Goal: Task Accomplishment & Management: Complete application form

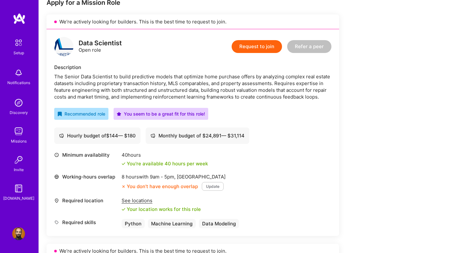
scroll to position [138, 0]
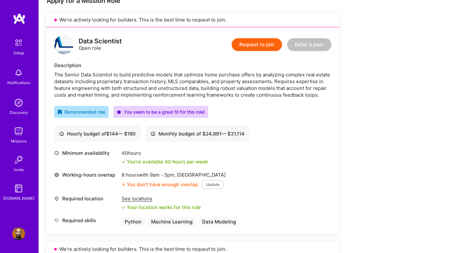
click at [212, 186] on button "Update" at bounding box center [213, 184] width 22 height 9
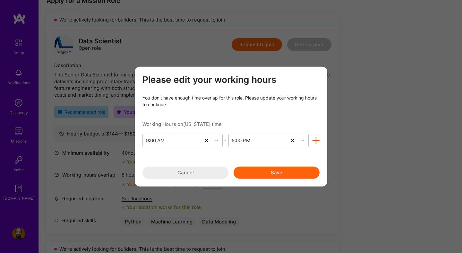
click at [316, 140] on icon "modal" at bounding box center [315, 140] width 7 height 7
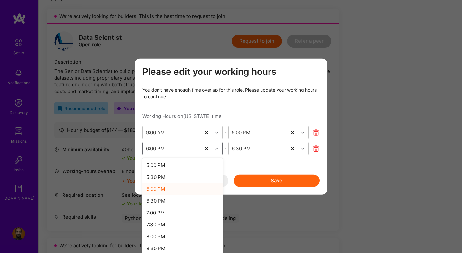
scroll to position [141, 0]
click at [177, 145] on div "6:00 PM" at bounding box center [172, 148] width 58 height 13
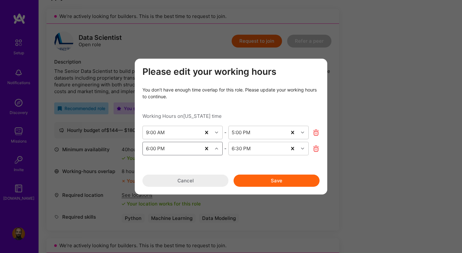
click at [174, 146] on div "6:00 PM" at bounding box center [172, 148] width 58 height 13
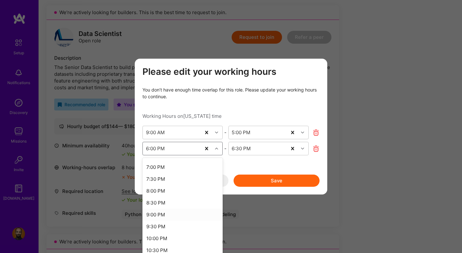
scroll to position [47, 0]
click at [166, 236] on div "10:00 PM" at bounding box center [182, 236] width 80 height 12
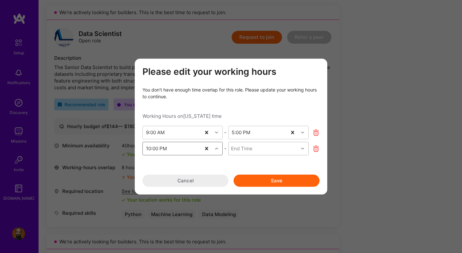
click at [265, 148] on div "End Time" at bounding box center [264, 148] width 70 height 13
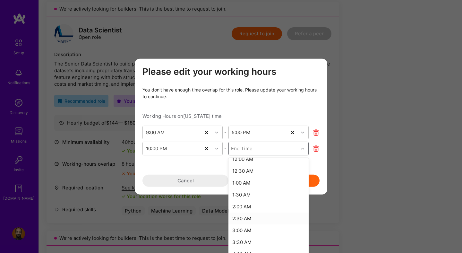
scroll to position [54, 0]
click at [174, 149] on div "10:00 PM" at bounding box center [172, 148] width 58 height 13
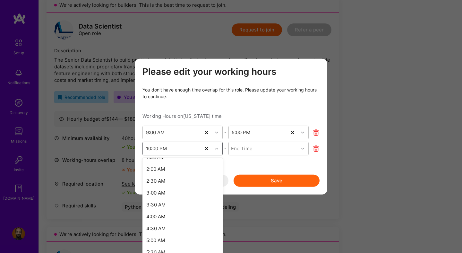
scroll to position [369, 0]
click at [169, 200] on div "10:00 AM" at bounding box center [182, 199] width 80 height 12
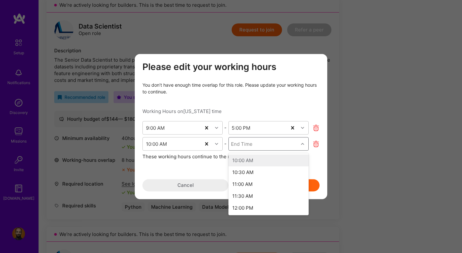
click at [268, 144] on div "End Time" at bounding box center [264, 143] width 70 height 13
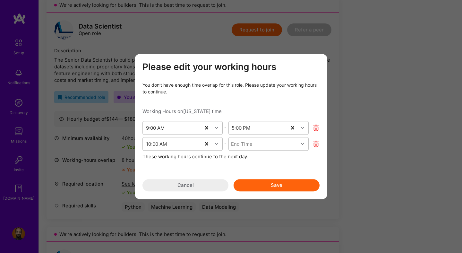
click at [210, 163] on div "Please edit your working hours You don’t have enough time overlap for this role…" at bounding box center [230, 127] width 177 height 130
click at [270, 140] on div "End Time" at bounding box center [264, 143] width 70 height 13
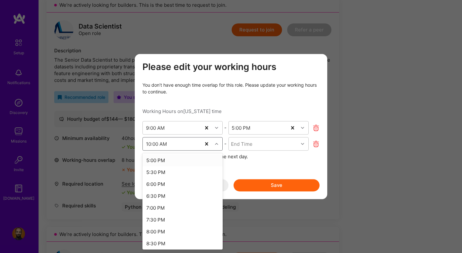
click at [186, 148] on div "10:00 AM" at bounding box center [172, 143] width 58 height 13
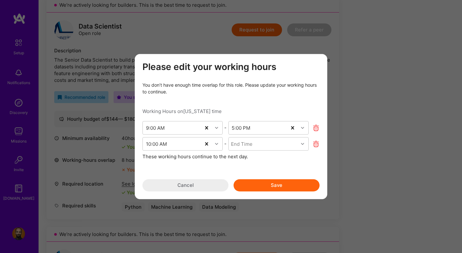
click at [250, 161] on div "Please edit your working hours You don’t have enough time overlap for this role…" at bounding box center [230, 127] width 177 height 130
click at [178, 139] on div "10:00 AM" at bounding box center [172, 143] width 58 height 13
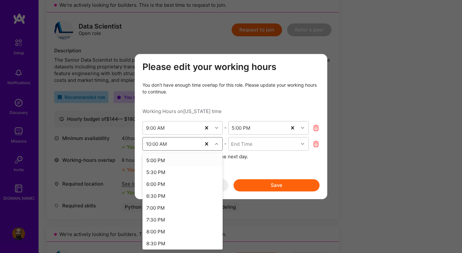
click at [243, 156] on div "These working hours continue to the next day." at bounding box center [230, 156] width 177 height 7
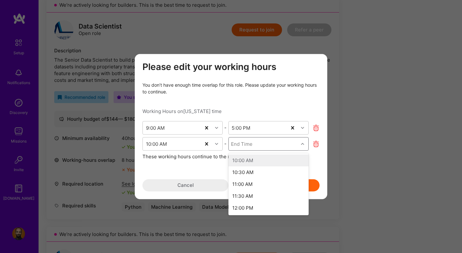
click at [251, 147] on div "End Time" at bounding box center [241, 143] width 21 height 7
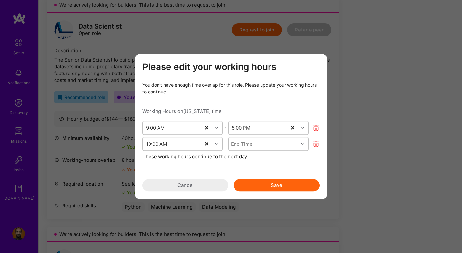
click at [194, 153] on div "10:00 AM - End Time These working hours continue to the next day." at bounding box center [230, 148] width 177 height 23
click at [185, 143] on div "10:00 AM" at bounding box center [172, 143] width 58 height 13
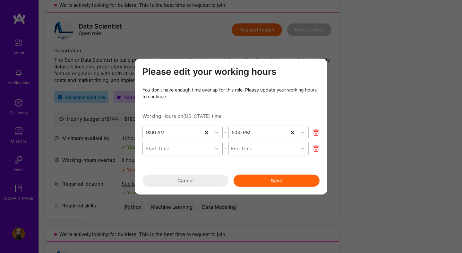
click at [192, 182] on button "Cancel" at bounding box center [185, 180] width 86 height 12
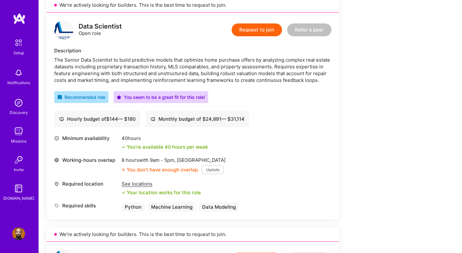
click at [211, 171] on button "Update" at bounding box center [213, 169] width 22 height 9
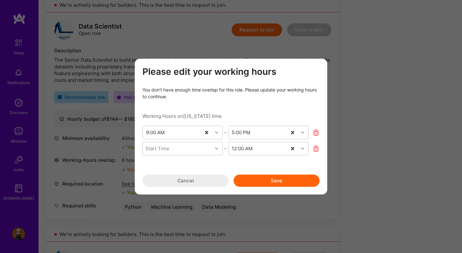
click at [198, 115] on div "Working Hours on New York time" at bounding box center [230, 115] width 177 height 7
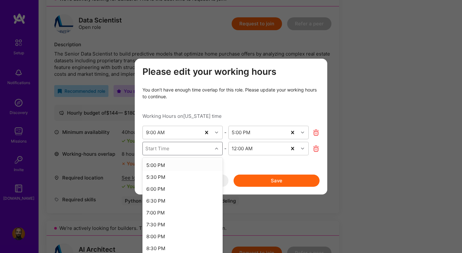
click at [193, 148] on div "Start Time" at bounding box center [178, 148] width 70 height 13
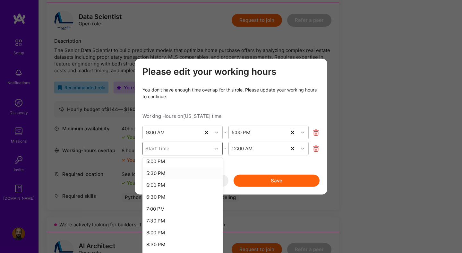
scroll to position [0, 0]
click at [285, 161] on div "Please edit your working hours You don’t have enough time overlap for this role…" at bounding box center [230, 126] width 177 height 120
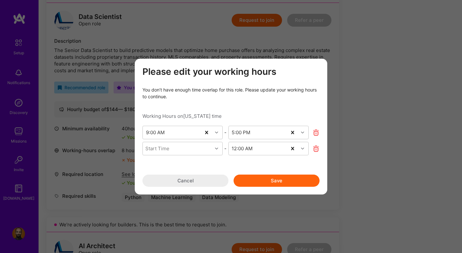
click at [199, 181] on button "Cancel" at bounding box center [185, 180] width 86 height 12
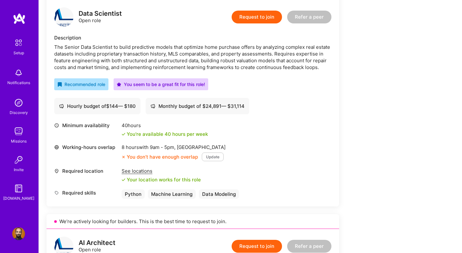
scroll to position [166, 0]
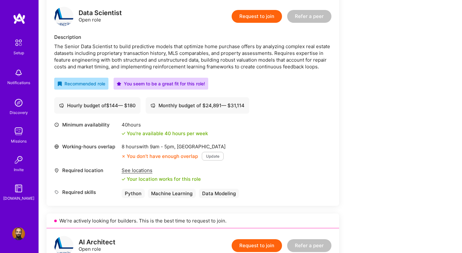
click at [142, 148] on div "8 hours with 9am - 5pm , Chicago" at bounding box center [174, 146] width 104 height 7
click at [215, 156] on button "Update" at bounding box center [213, 156] width 22 height 9
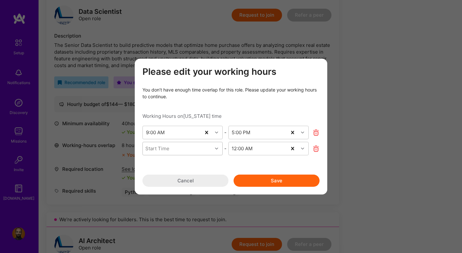
click at [201, 148] on div "Start Time" at bounding box center [178, 148] width 70 height 13
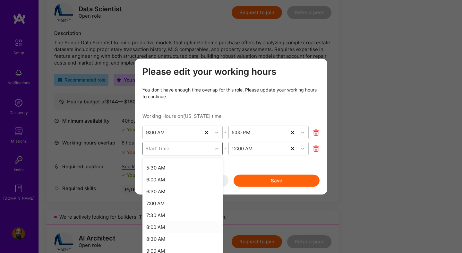
scroll to position [369, 0]
click at [173, 201] on div "10:00 AM" at bounding box center [182, 199] width 80 height 12
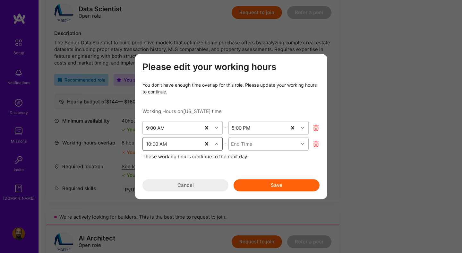
click at [269, 144] on div "End Time" at bounding box center [264, 143] width 70 height 13
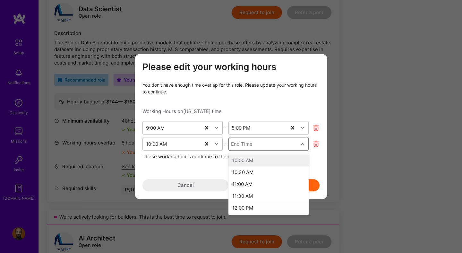
click at [256, 207] on div "12:00 PM" at bounding box center [268, 208] width 80 height 12
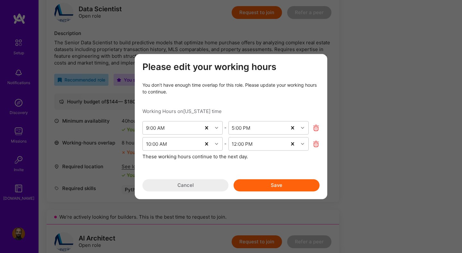
click at [269, 185] on button "Save" at bounding box center [277, 185] width 86 height 12
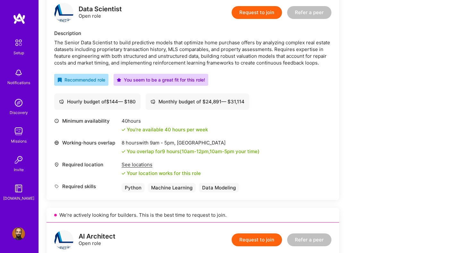
click at [214, 151] on span "10am - 5pm" at bounding box center [222, 151] width 25 height 6
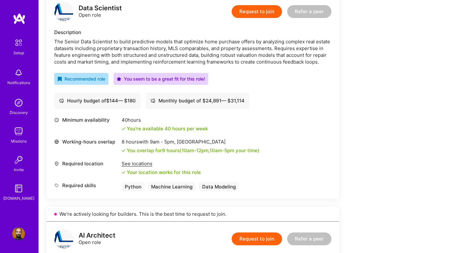
scroll to position [169, 0]
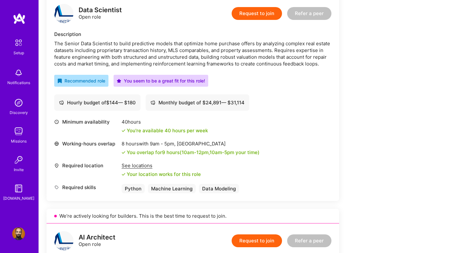
click at [181, 153] on div "You overlap for 9 hours ( 10am - 12pm , 10am - 5pm your time)" at bounding box center [193, 152] width 133 height 7
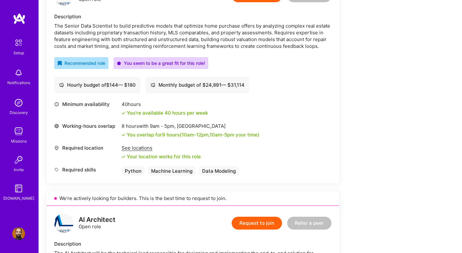
scroll to position [187, 0]
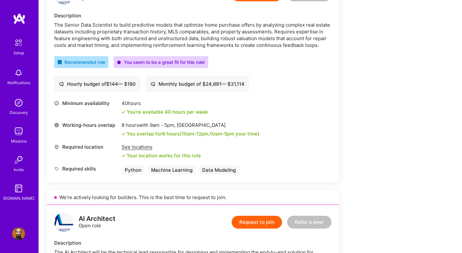
click at [170, 173] on div "Machine Learning" at bounding box center [172, 169] width 48 height 9
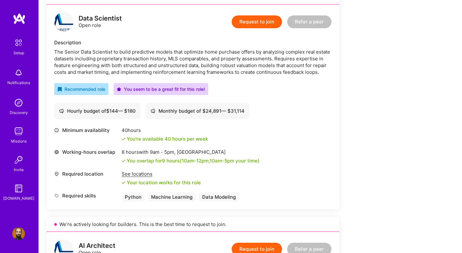
scroll to position [0, 0]
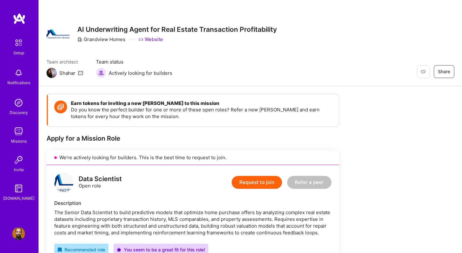
click at [255, 181] on button "Request to join" at bounding box center [257, 182] width 50 height 13
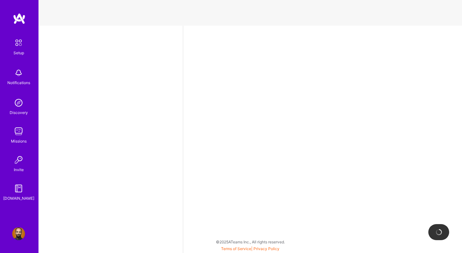
select select "US"
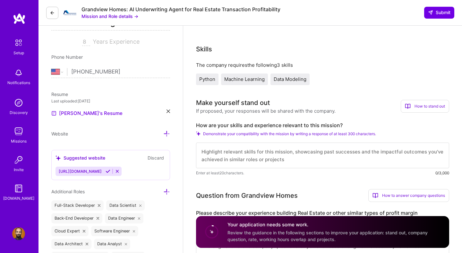
scroll to position [107, 0]
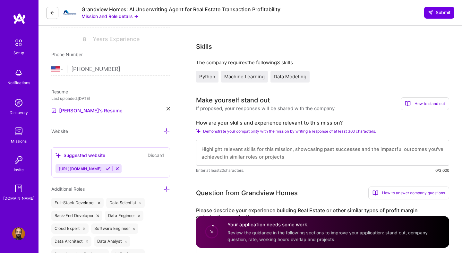
click at [169, 109] on icon at bounding box center [169, 109] width 4 height 4
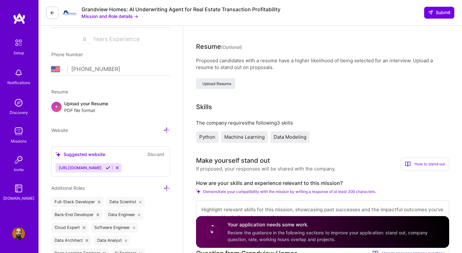
click at [86, 109] on span "PDF file format" at bounding box center [86, 110] width 44 height 7
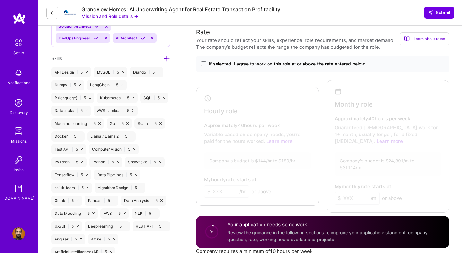
scroll to position [0, 0]
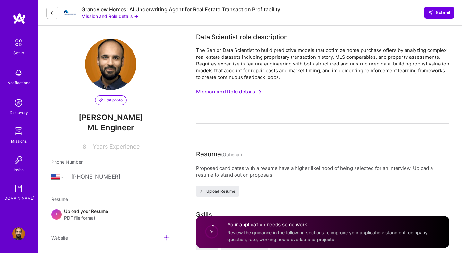
click at [126, 176] on input "+1 409 995 1036" at bounding box center [120, 176] width 99 height 19
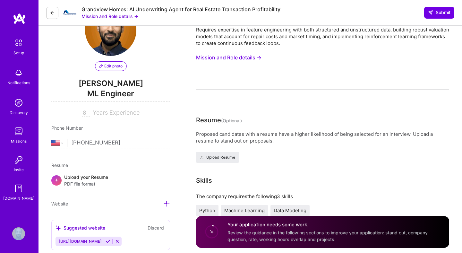
scroll to position [35, 0]
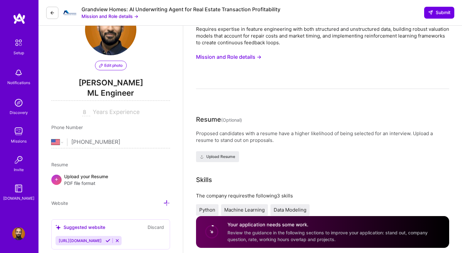
click at [86, 178] on div "Upload your Resume PDF file format" at bounding box center [86, 179] width 44 height 13
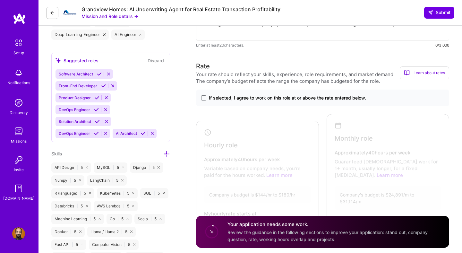
scroll to position [0, 0]
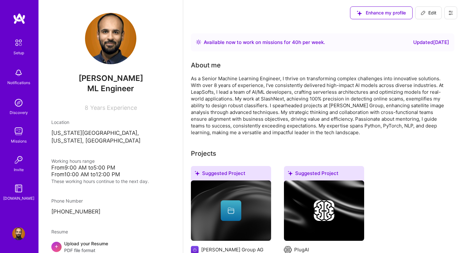
click at [103, 133] on p "[US_STATE][GEOGRAPHIC_DATA], [US_STATE], [GEOGRAPHIC_DATA]" at bounding box center [110, 136] width 119 height 15
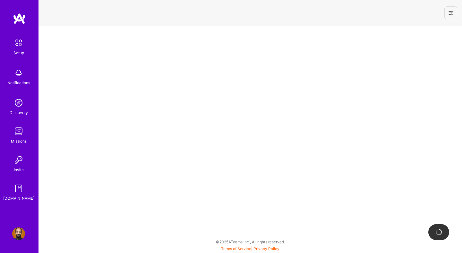
select select "US"
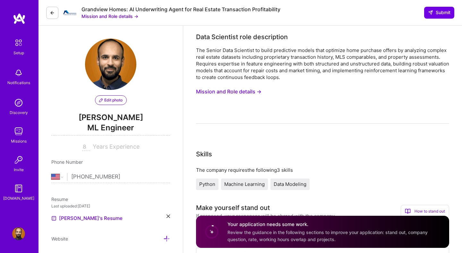
click at [167, 218] on div "Muhammad Huzaifa's Resume" at bounding box center [110, 218] width 119 height 8
click at [168, 215] on icon at bounding box center [169, 216] width 4 height 4
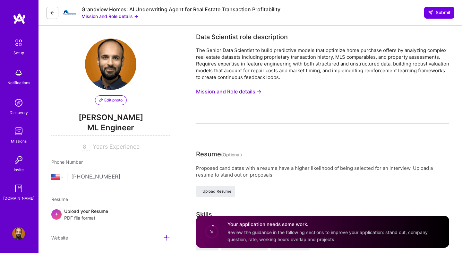
click at [96, 214] on div "Upload your Resume PDF file format" at bounding box center [86, 214] width 44 height 13
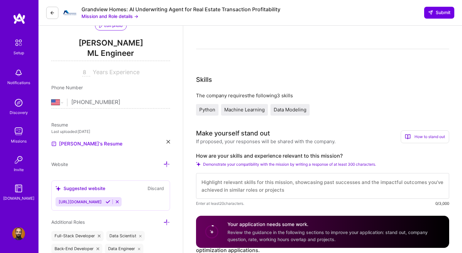
scroll to position [1, 0]
click at [213, 111] on span "Python" at bounding box center [207, 110] width 16 height 6
click at [255, 114] on div "Machine Learning" at bounding box center [244, 110] width 47 height 12
click at [294, 109] on span "Data Modeling" at bounding box center [290, 110] width 33 height 6
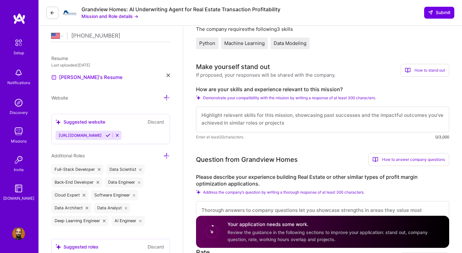
scroll to position [141, 0]
click at [120, 136] on icon at bounding box center [117, 134] width 5 height 5
click at [167, 97] on icon at bounding box center [166, 97] width 7 height 7
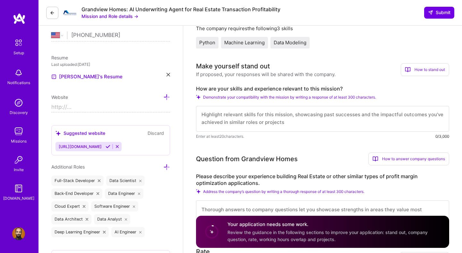
click at [112, 108] on input at bounding box center [110, 107] width 119 height 10
type input "https://"
click at [110, 146] on icon at bounding box center [108, 146] width 5 height 5
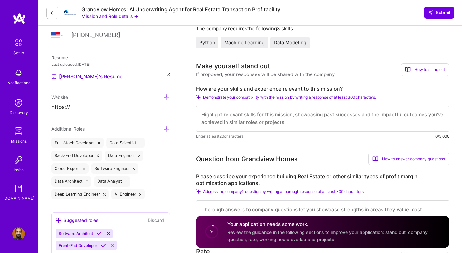
click at [166, 97] on icon at bounding box center [166, 97] width 7 height 7
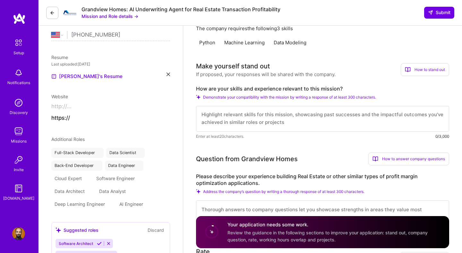
scroll to position [126, 0]
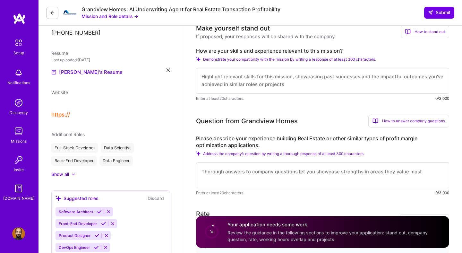
click at [111, 112] on div "https://" at bounding box center [110, 114] width 119 height 7
click at [69, 111] on button "https://" at bounding box center [60, 114] width 19 height 7
click at [68, 113] on button "https://" at bounding box center [60, 114] width 19 height 7
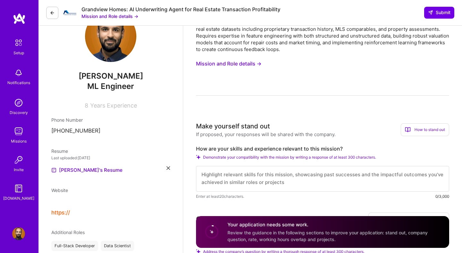
scroll to position [28, 0]
click at [61, 210] on button "https://" at bounding box center [60, 213] width 19 height 7
click at [64, 194] on div "Website https://" at bounding box center [110, 201] width 119 height 29
click at [64, 191] on span "Website" at bounding box center [59, 190] width 17 height 5
click at [64, 207] on div "Website https://" at bounding box center [110, 201] width 119 height 29
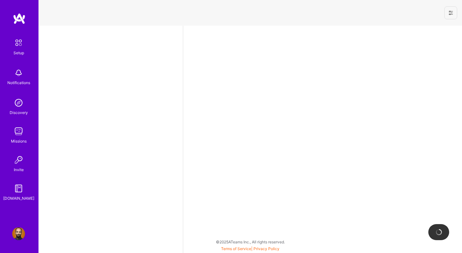
select select "US"
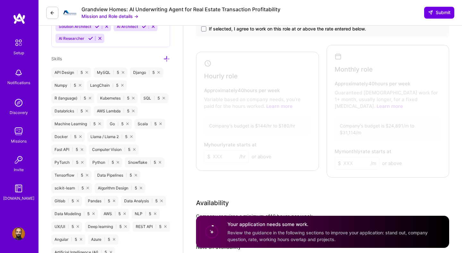
scroll to position [404, 0]
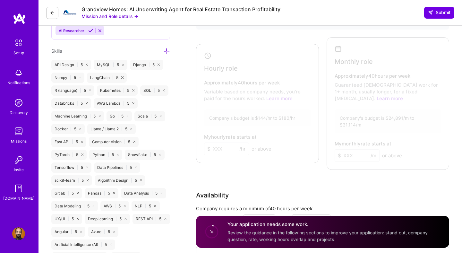
click at [276, 112] on div at bounding box center [256, 102] width 116 height 112
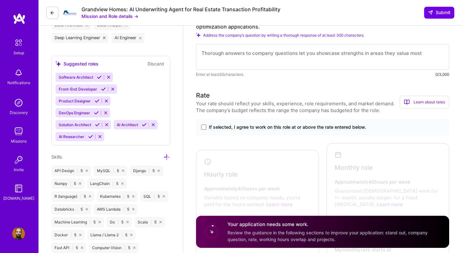
scroll to position [297, 0]
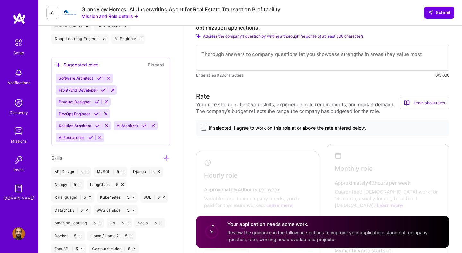
click at [223, 128] on span "If selected, I agree to work on this role at or above the rate entered below." at bounding box center [287, 128] width 157 height 6
click at [0, 0] on input "If selected, I agree to work on this role at or above the rate entered below." at bounding box center [0, 0] width 0 height 0
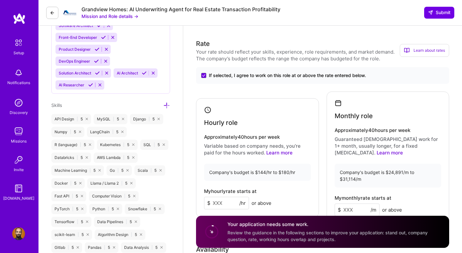
scroll to position [350, 0]
click at [221, 196] on input at bounding box center [226, 202] width 45 height 13
type input "160"
click at [281, 191] on div "My hourly rate starts at $ 160 /hr or above" at bounding box center [257, 198] width 107 height 21
click at [361, 203] on input at bounding box center [357, 209] width 45 height 13
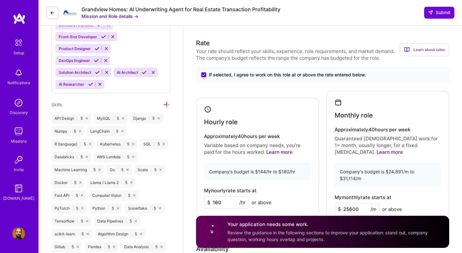
type input "25600"
click at [435, 194] on div "My monthly rate starts at $ 25600 /m or above" at bounding box center [388, 204] width 107 height 21
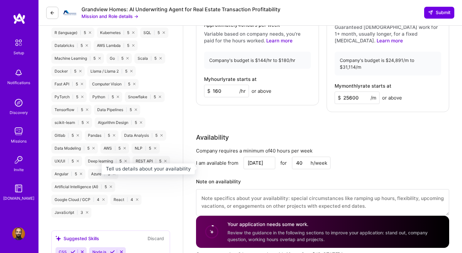
scroll to position [463, 0]
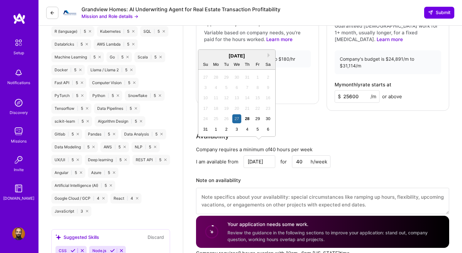
click at [263, 155] on input "Aug 27" at bounding box center [260, 161] width 32 height 13
click at [246, 118] on div "28" at bounding box center [247, 118] width 9 height 9
type input "Aug 28"
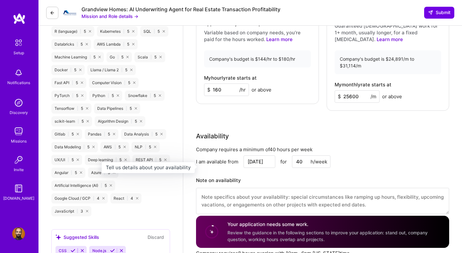
click at [273, 175] on h3 "Note on availability" at bounding box center [322, 180] width 253 height 10
click at [266, 155] on input "Aug 28" at bounding box center [260, 161] width 32 height 13
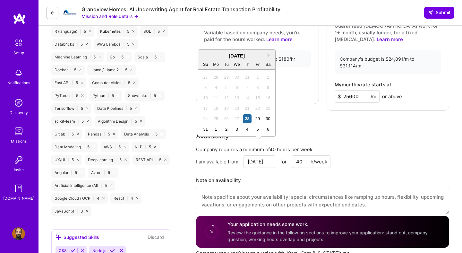
click at [262, 190] on textarea at bounding box center [322, 201] width 253 height 26
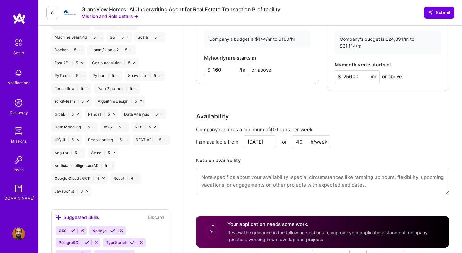
scroll to position [487, 0]
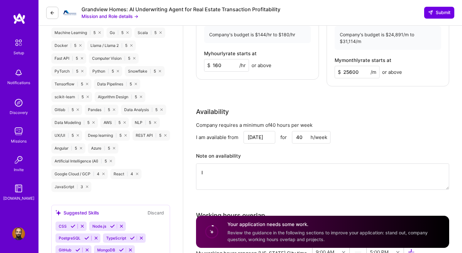
type textarea "I"
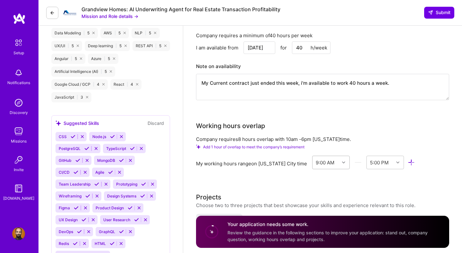
type textarea "My Current contract just ended this week, i'm available to work 40 hours a week."
click at [328, 156] on div "9:00 AM" at bounding box center [325, 162] width 27 height 13
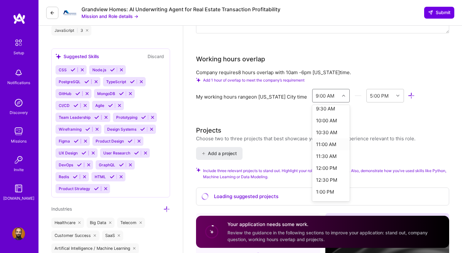
scroll to position [228, 0]
click at [319, 115] on div "10:00 AM" at bounding box center [331, 121] width 38 height 12
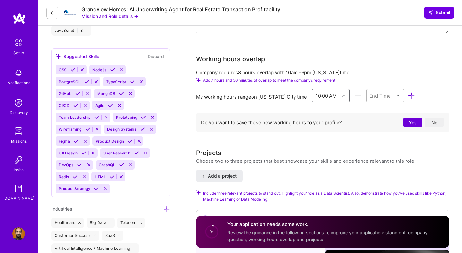
click at [372, 92] on div "End Time" at bounding box center [379, 95] width 21 height 7
click at [369, 119] on div "6:00 PM" at bounding box center [385, 125] width 38 height 12
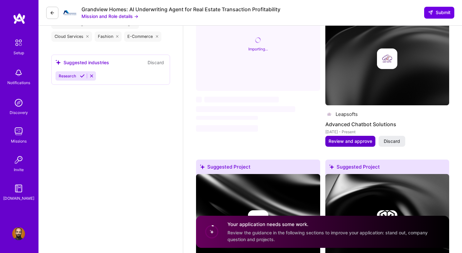
scroll to position [866, 0]
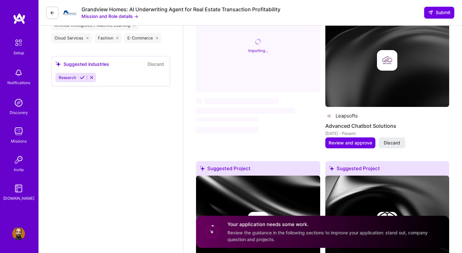
click at [358, 84] on img at bounding box center [387, 60] width 124 height 93
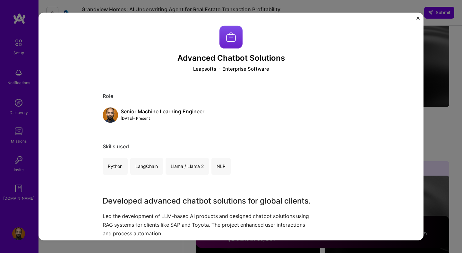
click at [416, 18] on img "Close" at bounding box center [417, 17] width 3 height 3
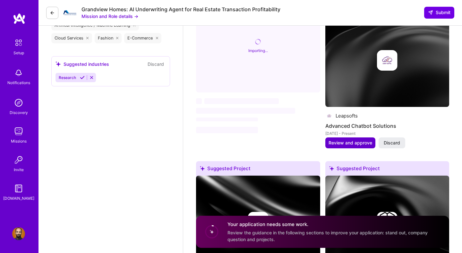
click at [356, 140] on span "Review and approve" at bounding box center [351, 143] width 44 height 6
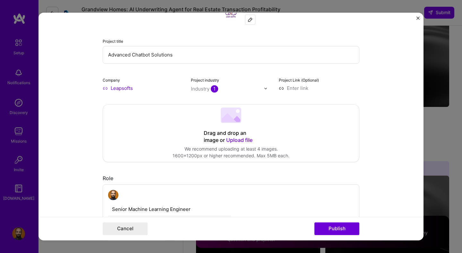
scroll to position [58, 0]
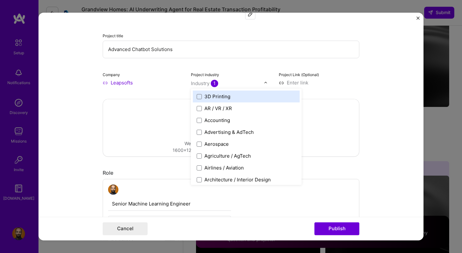
click at [205, 82] on div "Industry 1" at bounding box center [204, 83] width 27 height 7
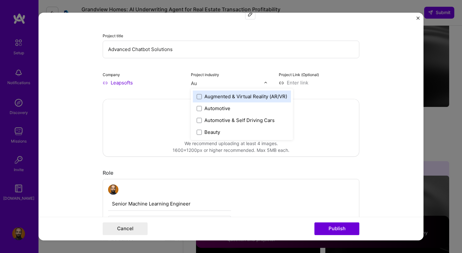
type input "Aut"
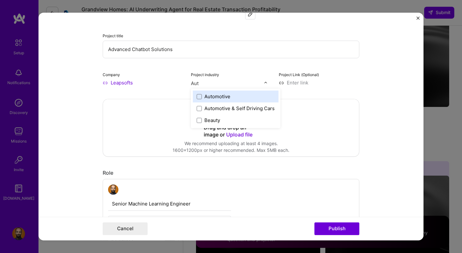
click at [227, 97] on div "Automotive" at bounding box center [217, 96] width 26 height 7
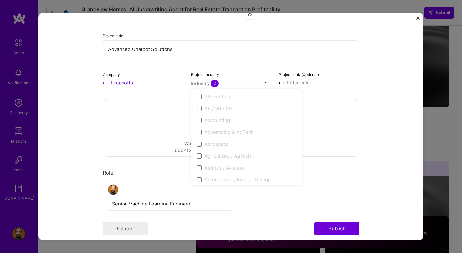
type input "S"
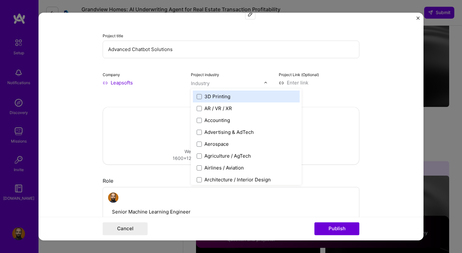
click at [209, 85] on div "Industry" at bounding box center [200, 83] width 19 height 7
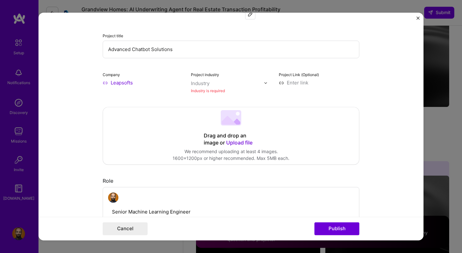
click at [204, 82] on div "Industry" at bounding box center [200, 83] width 19 height 7
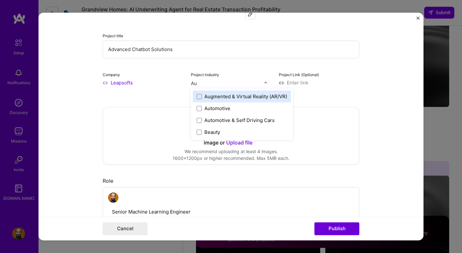
type input "Aut"
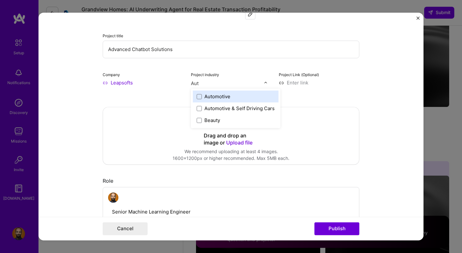
click at [218, 101] on div "Automotive" at bounding box center [236, 96] width 86 height 12
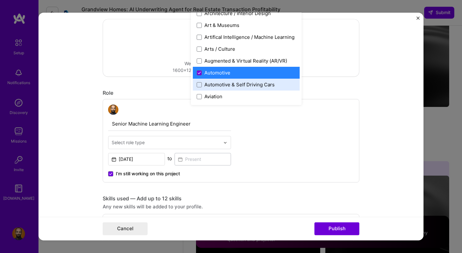
scroll to position [139, 0]
click at [175, 140] on input "text" at bounding box center [166, 142] width 108 height 7
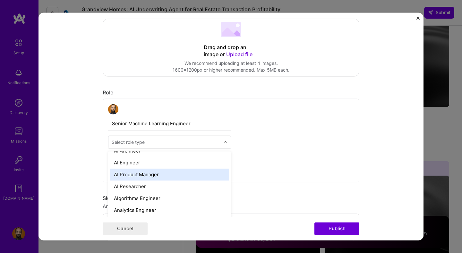
scroll to position [0, 0]
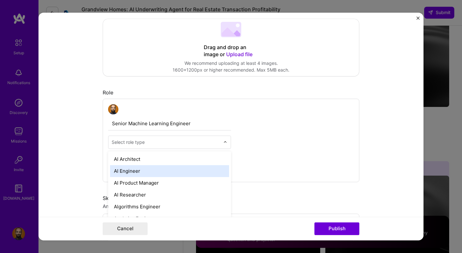
click at [163, 172] on div "AI Engineer" at bounding box center [169, 171] width 119 height 12
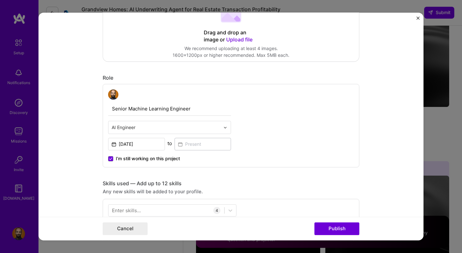
scroll to position [158, 0]
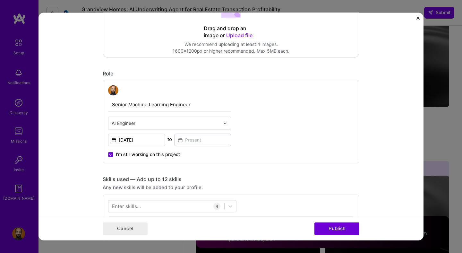
click at [164, 155] on span "I’m still working on this project" at bounding box center [148, 154] width 64 height 6
click at [0, 0] on input "I’m still working on this project" at bounding box center [0, 0] width 0 height 0
click at [199, 138] on input at bounding box center [203, 139] width 57 height 13
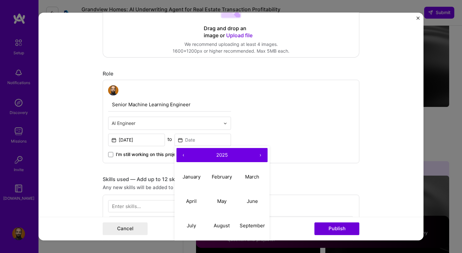
click at [261, 154] on button "›" at bounding box center [260, 155] width 14 height 14
click at [180, 155] on button "‹" at bounding box center [183, 155] width 14 height 14
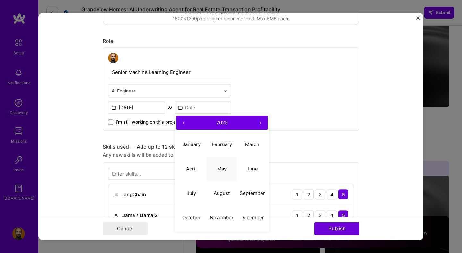
scroll to position [192, 0]
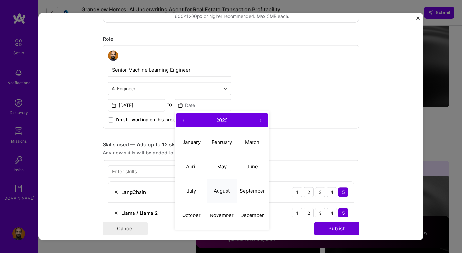
click at [222, 193] on abbr "August" at bounding box center [222, 191] width 16 height 6
type input "Aug, 2025"
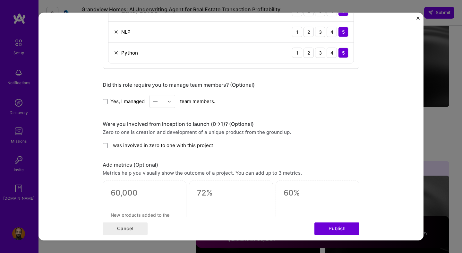
scroll to position [395, 0]
click at [102, 98] on form "Editing suggested project This project is suggested based on your LinkedIn, res…" at bounding box center [230, 126] width 385 height 227
click at [104, 98] on label "Yes, I managed" at bounding box center [124, 100] width 42 height 7
click at [0, 0] on input "Yes, I managed" at bounding box center [0, 0] width 0 height 0
click at [155, 100] on div "—" at bounding box center [155, 100] width 4 height 7
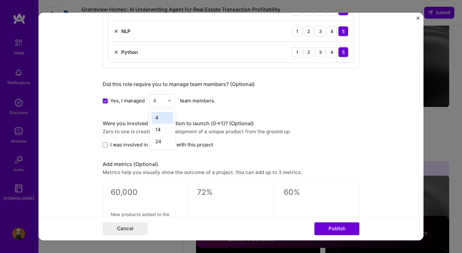
type input "4"
click at [277, 114] on div "Editing suggested project This project is suggested based on your LinkedIn, res…" at bounding box center [231, 38] width 257 height 815
click at [158, 97] on div at bounding box center [158, 101] width 11 height 8
click at [164, 154] on div "4" at bounding box center [162, 153] width 22 height 12
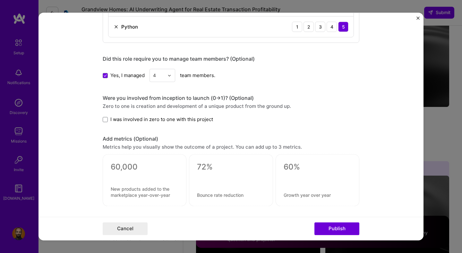
click at [158, 173] on div at bounding box center [145, 175] width 68 height 7
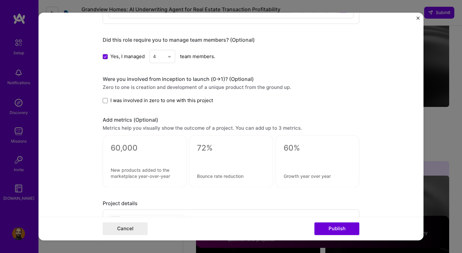
scroll to position [440, 0]
click at [143, 98] on span "I was involved in zero to one with this project" at bounding box center [161, 99] width 103 height 7
click at [0, 0] on input "I was involved in zero to one with this project" at bounding box center [0, 0] width 0 height 0
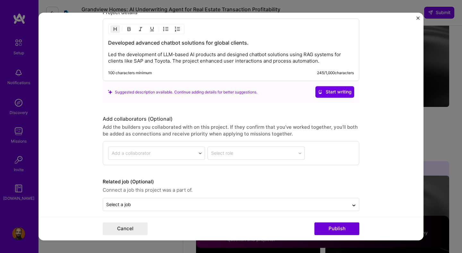
scroll to position [633, 0]
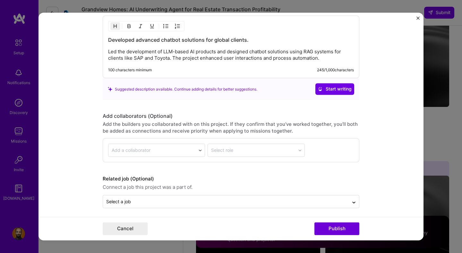
click at [190, 151] on input "text" at bounding box center [152, 150] width 81 height 7
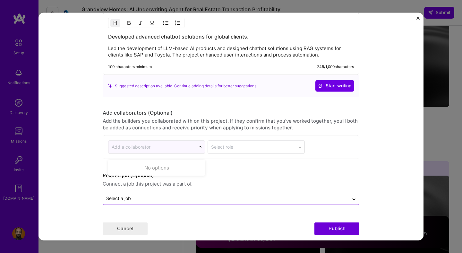
click at [221, 198] on input "text" at bounding box center [225, 198] width 239 height 7
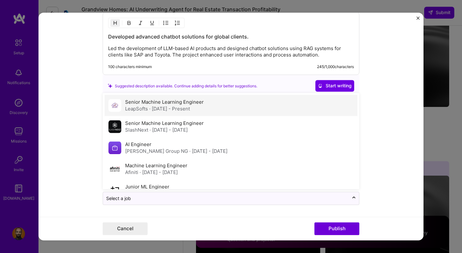
click at [198, 105] on div "Senior Machine Learning Engineer LeapSofts · May 2023 - Present" at bounding box center [164, 105] width 79 height 13
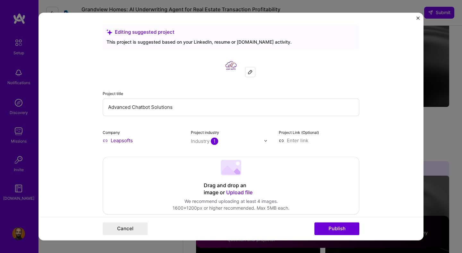
scroll to position [0, 0]
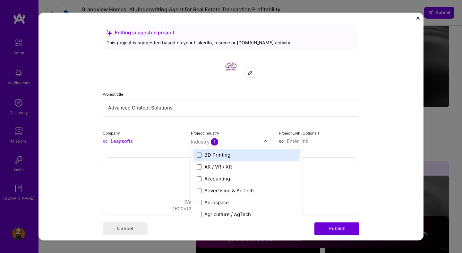
click at [216, 143] on span "1" at bounding box center [214, 141] width 7 height 7
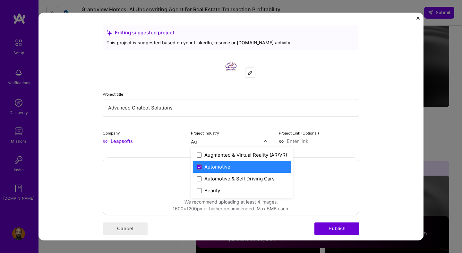
type input "A"
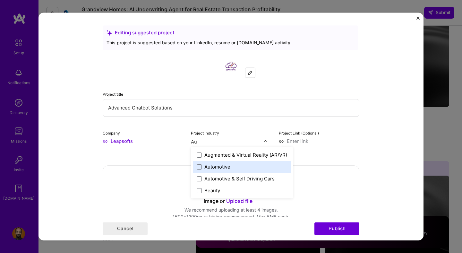
type input "Aut"
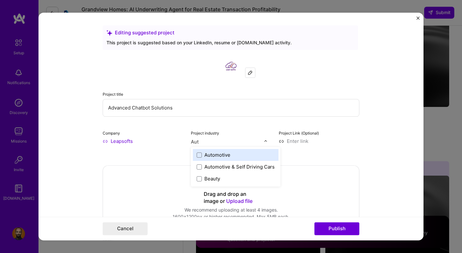
click at [231, 158] on label "Automotive" at bounding box center [236, 154] width 78 height 7
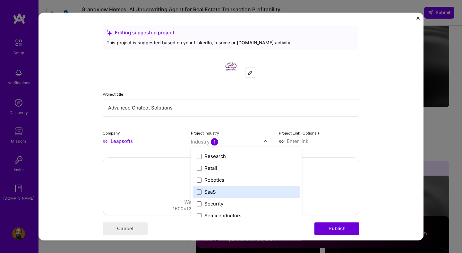
scroll to position [1243, 0]
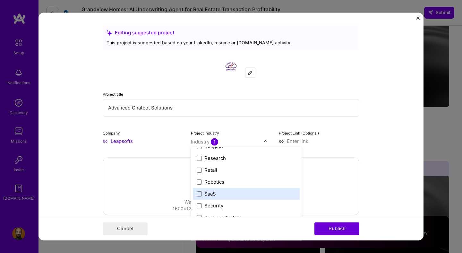
click at [226, 194] on label "SaaS" at bounding box center [246, 193] width 99 height 7
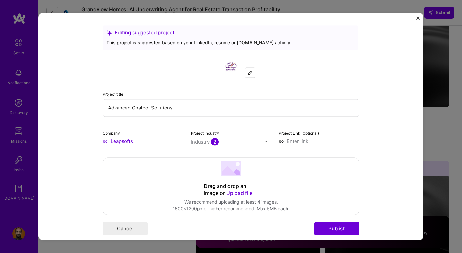
click at [360, 129] on form "Editing suggested project This project is suggested based on your LinkedIn, res…" at bounding box center [230, 126] width 385 height 227
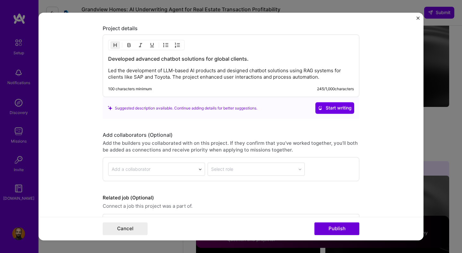
scroll to position [615, 0]
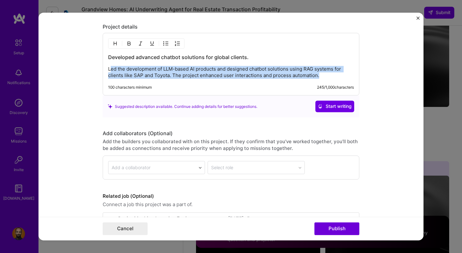
drag, startPoint x: 319, startPoint y: 77, endPoint x: 112, endPoint y: 69, distance: 207.7
click at [112, 69] on p "Led the development of LLM-based AI products and designed chatbot solutions usi…" at bounding box center [231, 72] width 246 height 13
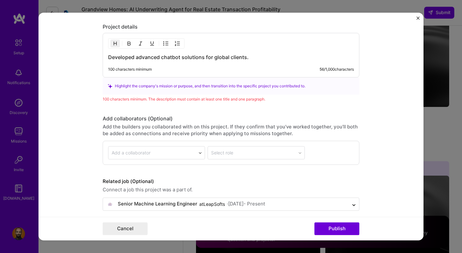
click at [135, 69] on div "100 characters minimum" at bounding box center [130, 69] width 44 height 5
drag, startPoint x: 249, startPoint y: 57, endPoint x: 106, endPoint y: 45, distance: 144.2
click at [106, 45] on div "Developed advanced chatbot solutions for global clients. 100 characters minimum…" at bounding box center [231, 55] width 257 height 45
click at [158, 63] on div "100 characters minimum 0 / 1,000 characters" at bounding box center [231, 55] width 257 height 45
click at [148, 59] on h3 at bounding box center [231, 57] width 246 height 7
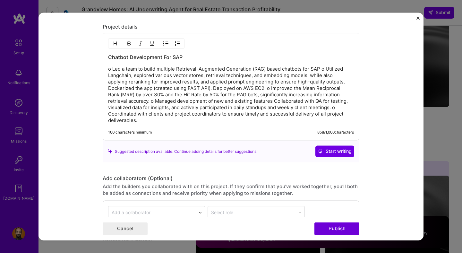
click at [322, 71] on p "o Led a team to build multiple Retrieval-Augmented Generation (RAG) based chatb…" at bounding box center [231, 95] width 246 height 58
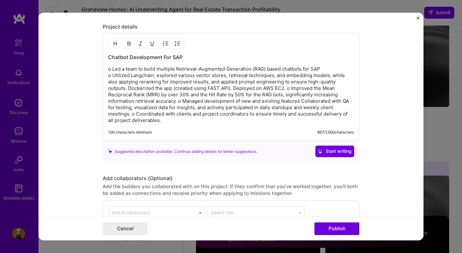
click at [287, 90] on p "o Led a team to build multiple Retrieval-Augmented Generation (RAG) based chatb…" at bounding box center [231, 95] width 246 height 58
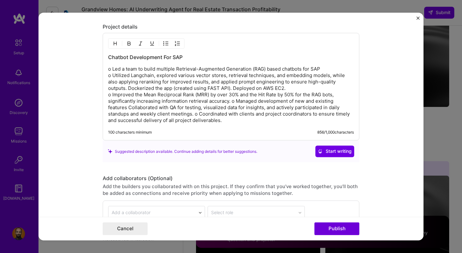
drag, startPoint x: 232, startPoint y: 101, endPoint x: 234, endPoint y: 104, distance: 4.0
click at [232, 101] on p "o Led a team to build multiple Retrieval-Augmented Generation (RAG) based chatb…" at bounding box center [231, 95] width 246 height 58
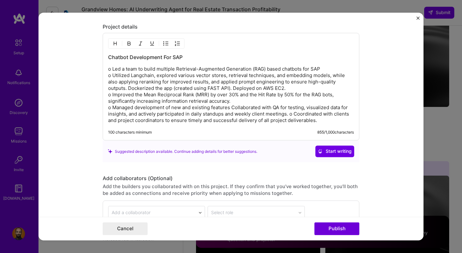
click at [291, 116] on p "o Led a team to build multiple Retrieval-Augmented Generation (RAG) based chatb…" at bounding box center [231, 95] width 246 height 58
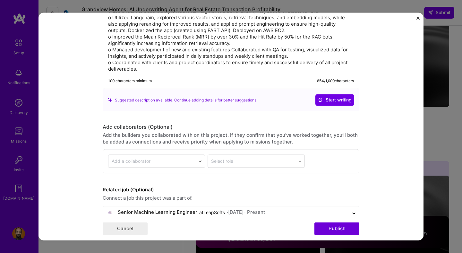
scroll to position [682, 0]
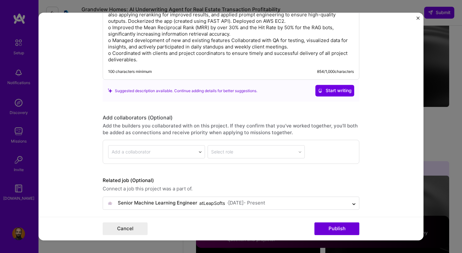
click at [187, 150] on input "text" at bounding box center [152, 152] width 81 height 7
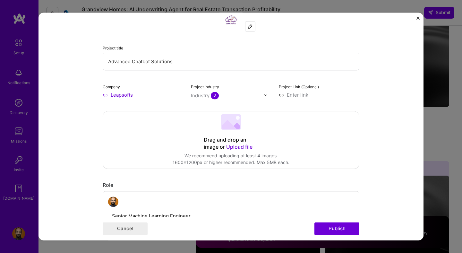
scroll to position [0, 0]
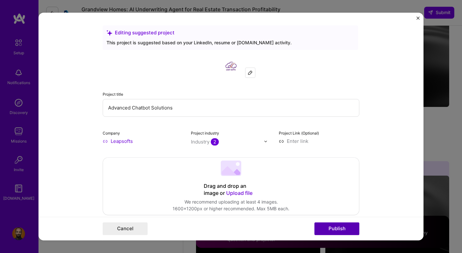
click at [345, 230] on button "Publish" at bounding box center [336, 228] width 45 height 13
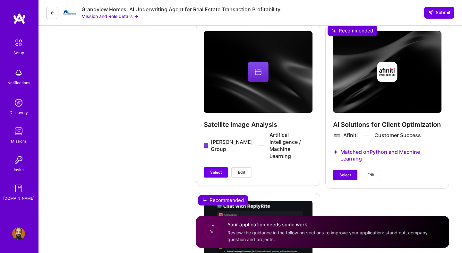
scroll to position [1597, 0]
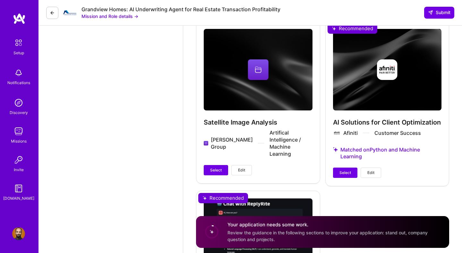
click at [373, 66] on div "AI Solutions for Client Optimization Afiniti Customer Success Matched on Python…" at bounding box center [387, 103] width 124 height 164
click at [381, 55] on div "AI Solutions for Client Optimization Afiniti Customer Success Matched on Python…" at bounding box center [387, 103] width 124 height 164
click at [371, 170] on span "Edit" at bounding box center [370, 173] width 7 height 6
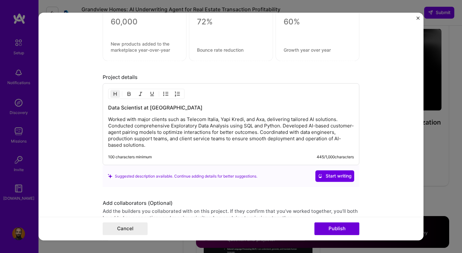
scroll to position [654, 0]
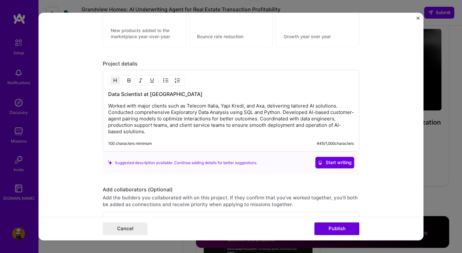
click at [447, 113] on div "Project title AI Solutions for Client Optimization Company Afiniti Project indu…" at bounding box center [231, 126] width 462 height 253
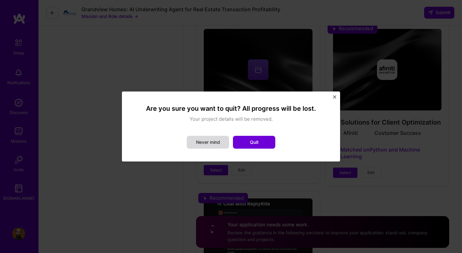
click at [224, 139] on button "Never mind" at bounding box center [208, 142] width 42 height 13
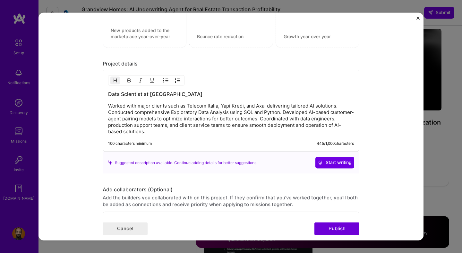
click at [423, 124] on div "Project title AI Solutions for Client Optimization Company Afiniti Project indu…" at bounding box center [231, 126] width 462 height 253
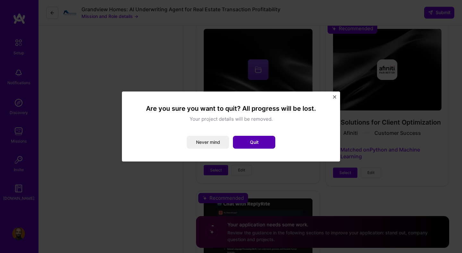
click at [262, 144] on button "Quit" at bounding box center [254, 142] width 42 height 13
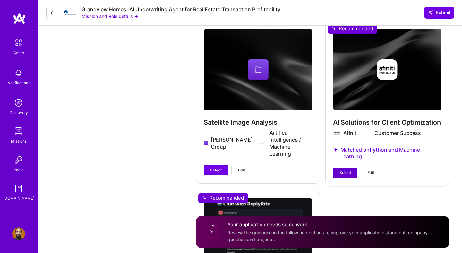
click at [342, 170] on span "Select" at bounding box center [345, 173] width 12 height 6
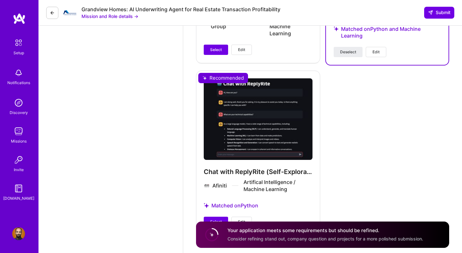
scroll to position [1711, 0]
click at [217, 219] on span "Select" at bounding box center [216, 222] width 12 height 6
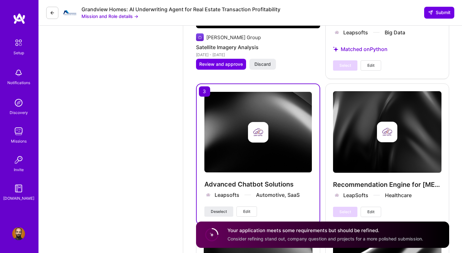
scroll to position [1237, 0]
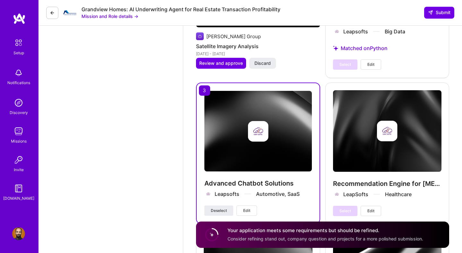
click at [286, 137] on img at bounding box center [257, 131] width 107 height 81
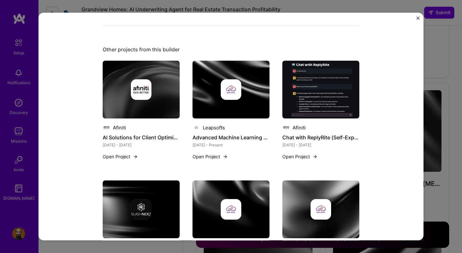
scroll to position [437, 0]
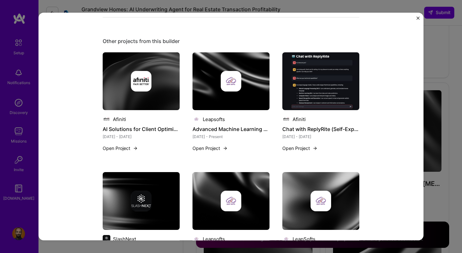
click at [455, 137] on div "Advanced Chatbot Solutions Leapsofts Automotive, SaaS Role Senior Machine Learn…" at bounding box center [231, 126] width 462 height 253
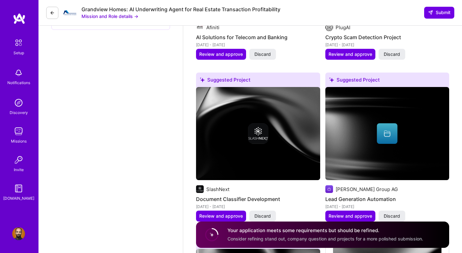
scroll to position [926, 0]
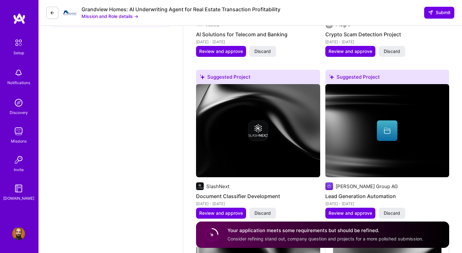
click at [261, 138] on img at bounding box center [258, 130] width 124 height 93
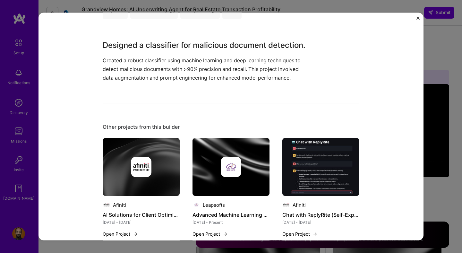
scroll to position [169, 0]
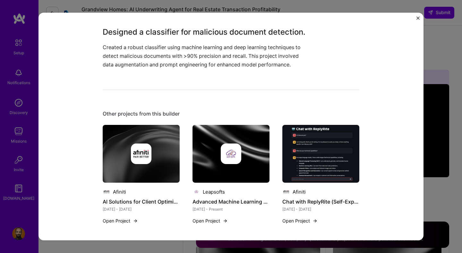
click at [439, 93] on div "Document Classifier Development SlashNext Cybersecurity Role Senior Machine Lea…" at bounding box center [231, 126] width 462 height 253
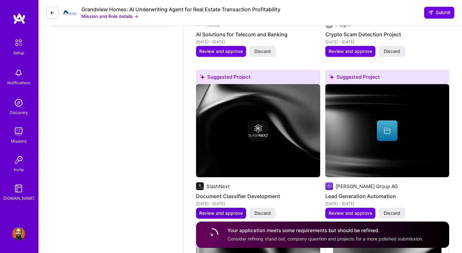
click at [230, 210] on span "Review and approve" at bounding box center [221, 213] width 44 height 6
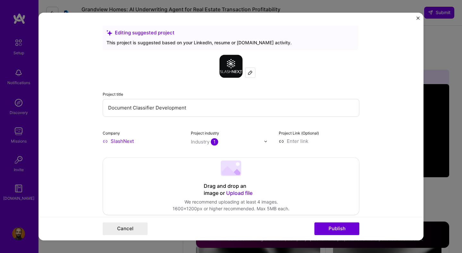
scroll to position [0, 0]
click at [424, 124] on div "Editing suggested project This project is suggested based on your LinkedIn, res…" at bounding box center [231, 126] width 462 height 253
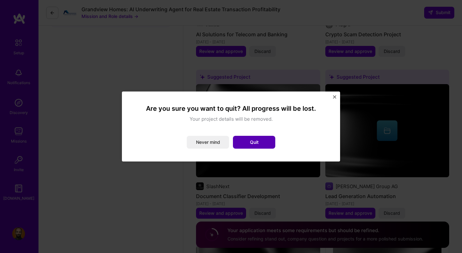
click at [262, 143] on button "Quit" at bounding box center [254, 142] width 42 height 13
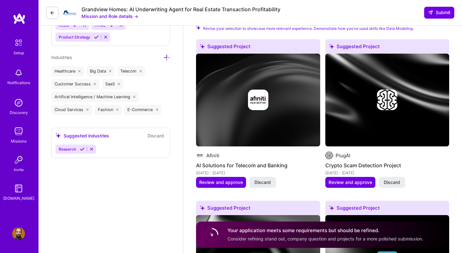
scroll to position [793, 0]
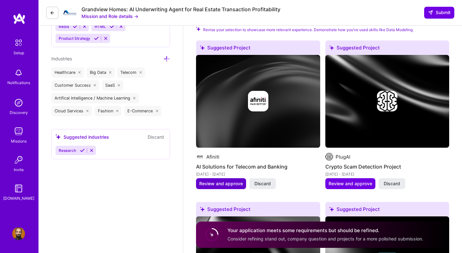
click at [230, 180] on span "Review and approve" at bounding box center [221, 183] width 44 height 6
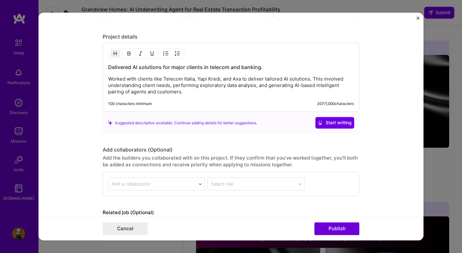
scroll to position [622, 0]
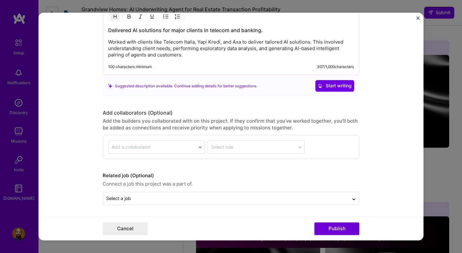
click at [438, 105] on div "Editing suggested project This project is suggested based on your LinkedIn, res…" at bounding box center [231, 126] width 462 height 253
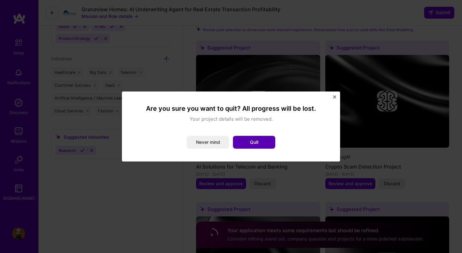
click at [259, 140] on button "Quit" at bounding box center [254, 142] width 42 height 13
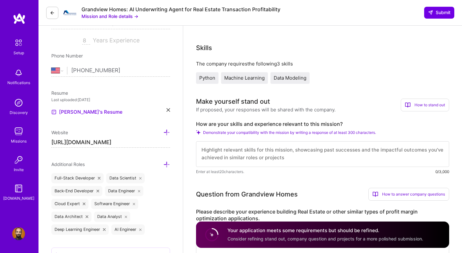
scroll to position [84, 0]
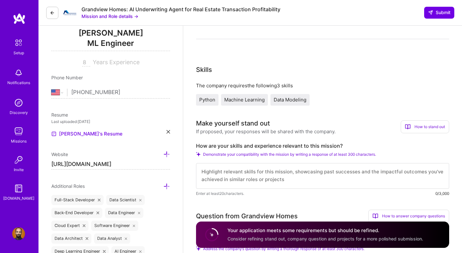
click at [263, 170] on textarea at bounding box center [322, 176] width 253 height 26
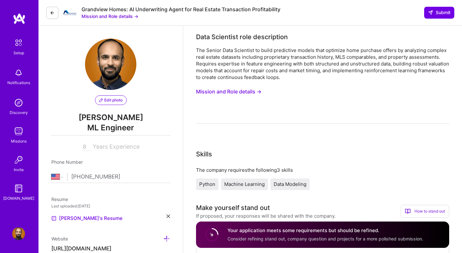
click at [131, 16] on button "Mission and Role details →" at bounding box center [109, 16] width 57 height 7
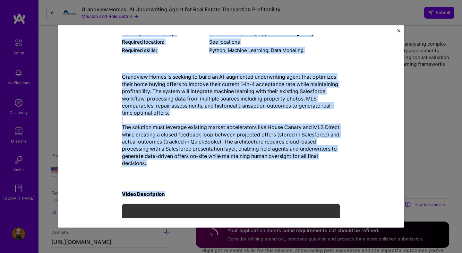
scroll to position [159, 0]
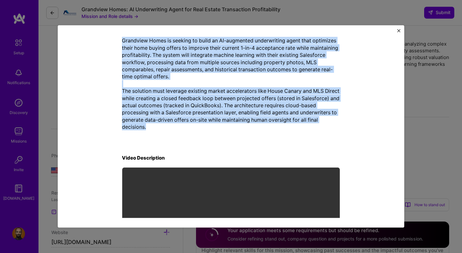
drag, startPoint x: 123, startPoint y: 73, endPoint x: 168, endPoint y: 129, distance: 72.1
click at [168, 129] on div "Mission Description and Role Details Data Scientist role description The Senior…" at bounding box center [231, 73] width 218 height 384
copy div "Data Scientist role description The Senior Data Scientist to build predictive m…"
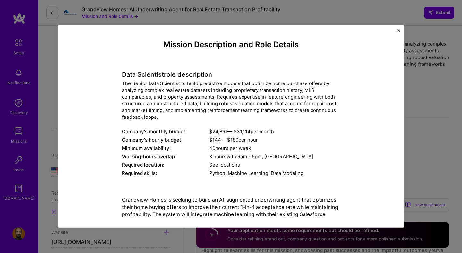
click at [425, 91] on div "Mission Description and Role Details Data Scientist role description The Senior…" at bounding box center [231, 126] width 462 height 253
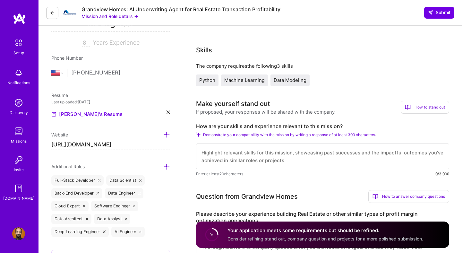
scroll to position [115, 0]
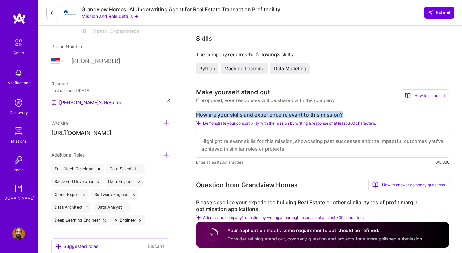
drag, startPoint x: 347, startPoint y: 116, endPoint x: 187, endPoint y: 109, distance: 159.9
copy label "How are your skills and experience relevant to this mission?"
click at [248, 142] on textarea at bounding box center [322, 145] width 253 height 26
paste textarea "My skills and experience align closely with Grandview Homes’ mission of buildin…"
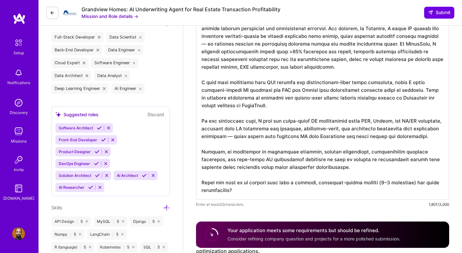
scroll to position [256, 0]
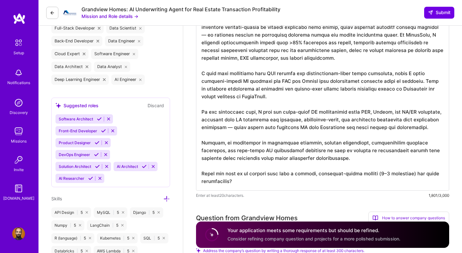
drag, startPoint x: 238, startPoint y: 181, endPoint x: 202, endPoint y: 172, distance: 37.5
click at [202, 172] on textarea at bounding box center [322, 85] width 253 height 210
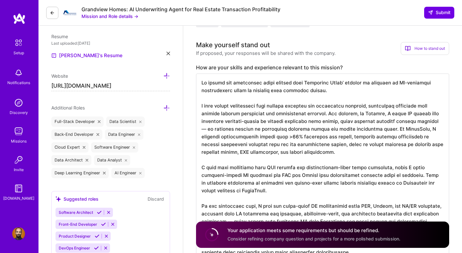
scroll to position [165, 0]
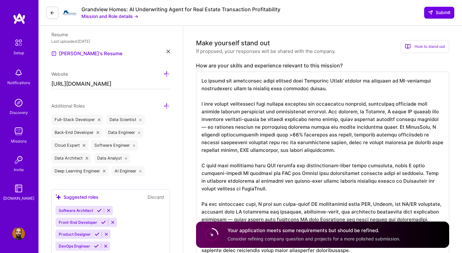
click at [208, 127] on textarea at bounding box center [322, 173] width 253 height 203
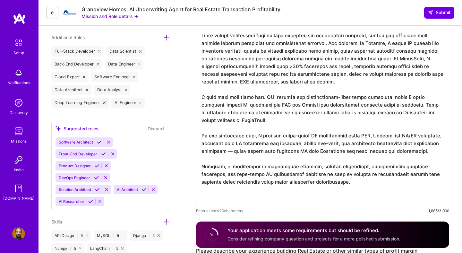
scroll to position [291, 0]
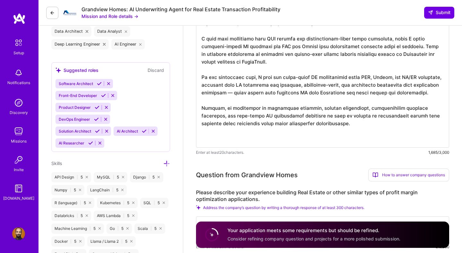
click at [230, 92] on textarea at bounding box center [322, 46] width 253 height 203
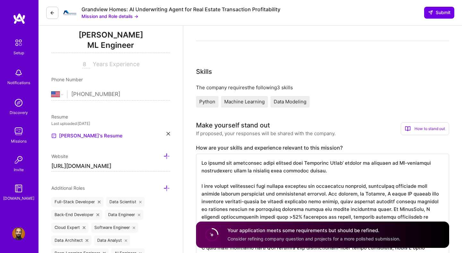
scroll to position [0, 0]
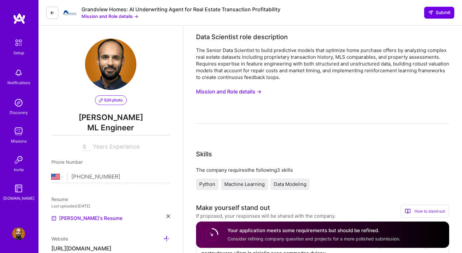
type textarea "My skills and experience align closely with Grandview Homes’ mission of buildin…"
click at [126, 15] on button "Mission and Role details →" at bounding box center [109, 16] width 57 height 7
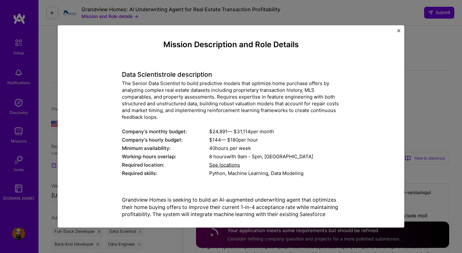
scroll to position [51, 0]
click at [399, 30] on img "Close" at bounding box center [398, 30] width 3 height 3
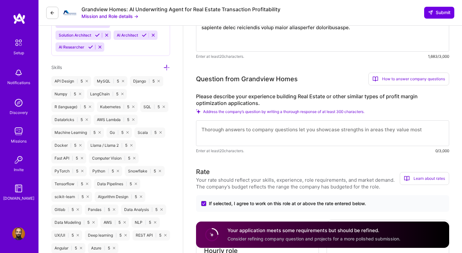
scroll to position [387, 0]
click at [262, 104] on label "Please describe your experience building Real Estate or other similar types of …" at bounding box center [322, 99] width 253 height 13
click at [270, 113] on span "Address the company’s question by writing a thorough response of at least 300 c…" at bounding box center [283, 111] width 161 height 5
click at [415, 79] on div "How to answer company questions" at bounding box center [408, 79] width 81 height 13
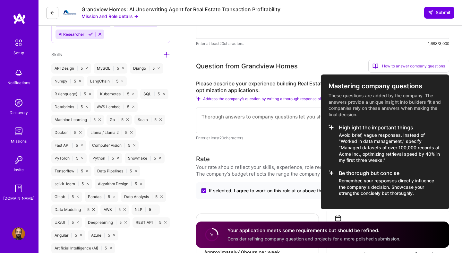
scroll to position [404, 0]
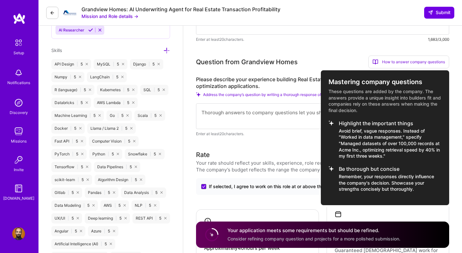
click at [294, 67] on div at bounding box center [231, 126] width 462 height 253
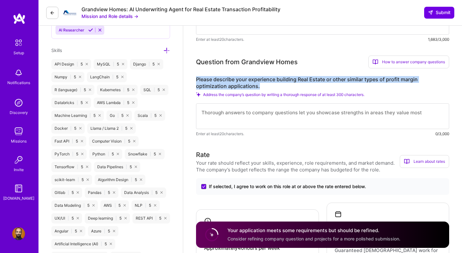
drag, startPoint x: 259, startPoint y: 89, endPoint x: 193, endPoint y: 73, distance: 68.2
copy label "Please describe your experience building Real Estate or other similar types of …"
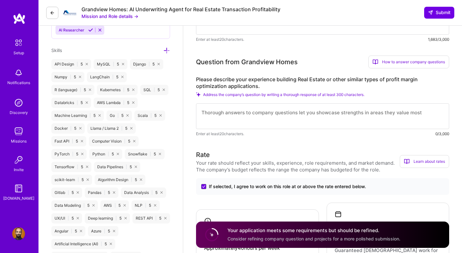
click at [280, 115] on textarea at bounding box center [322, 116] width 253 height 26
paste textarea "I’ve developed profit margin optimization models in domains with very similar d…"
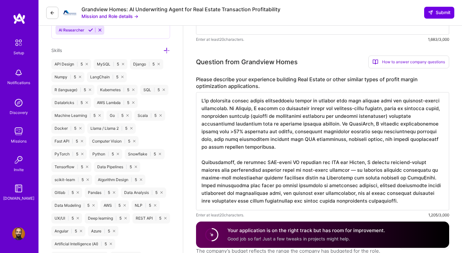
scroll to position [0, 0]
drag, startPoint x: 371, startPoint y: 125, endPoint x: 342, endPoint y: 124, distance: 28.9
click at [342, 124] on textarea at bounding box center [322, 151] width 253 height 118
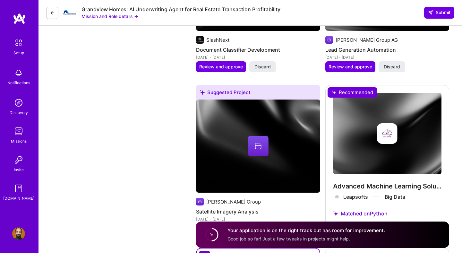
scroll to position [1335, 0]
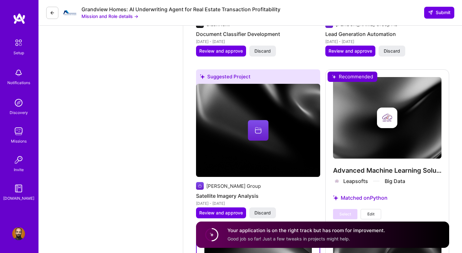
type textarea "I’ve developed profit margin optimization models in domains with very similar d…"
click at [375, 130] on div "Advanced Machine Learning Solutions Leapsofts Big Data Matched on Python Select…" at bounding box center [387, 148] width 124 height 158
click at [389, 117] on div "Advanced Machine Learning Solutions Leapsofts Big Data Matched on Python Select…" at bounding box center [387, 148] width 124 height 158
click at [368, 184] on div "Advanced Machine Learning Solutions Leapsofts Big Data Matched on Python Select…" at bounding box center [387, 148] width 124 height 158
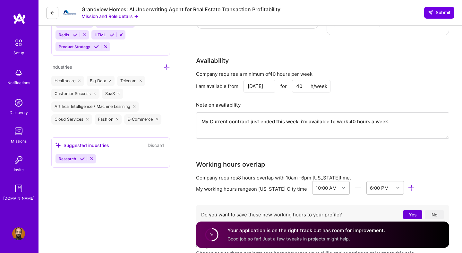
scroll to position [779, 0]
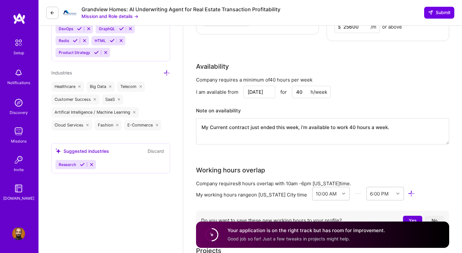
click at [82, 164] on icon at bounding box center [82, 164] width 5 height 5
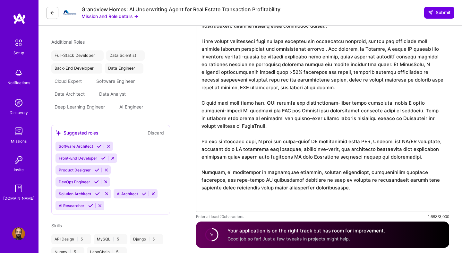
scroll to position [206, 0]
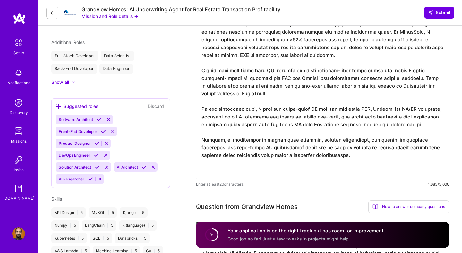
click at [93, 178] on icon at bounding box center [90, 178] width 5 height 5
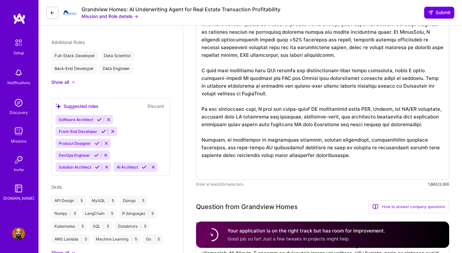
click at [144, 169] on icon at bounding box center [144, 167] width 5 height 5
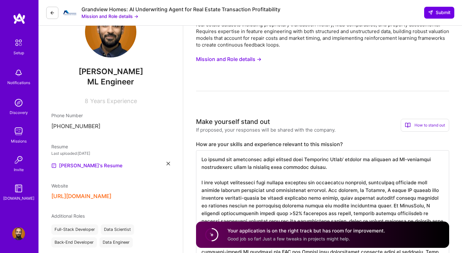
scroll to position [0, 0]
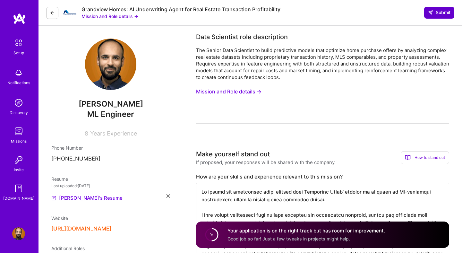
click at [442, 11] on span "Submit" at bounding box center [439, 12] width 22 height 6
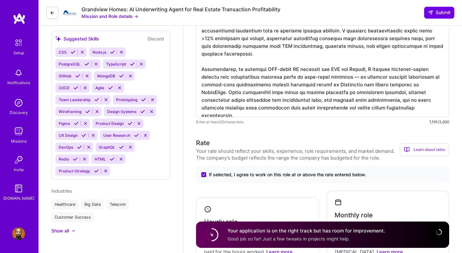
scroll to position [444, 0]
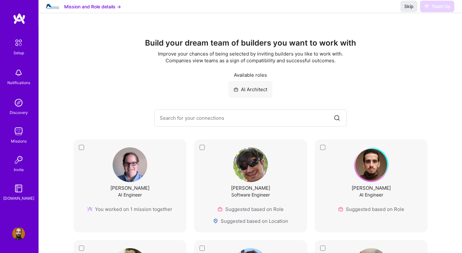
click at [257, 73] on div "Available roles" at bounding box center [251, 75] width 398 height 7
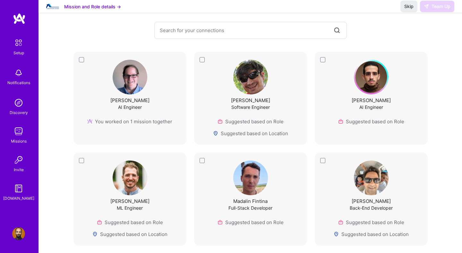
scroll to position [85, 0]
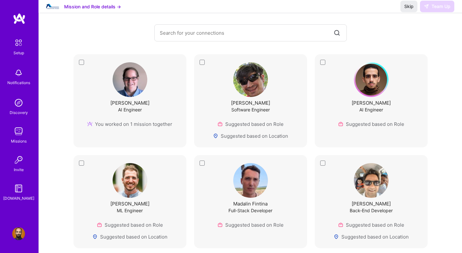
click at [163, 122] on div "You worked on 1 mission together" at bounding box center [129, 124] width 85 height 7
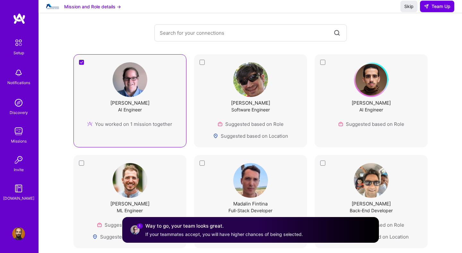
click at [151, 104] on div "Mark Conway AI Engineer You worked on 1 mission together" at bounding box center [129, 94] width 97 height 65
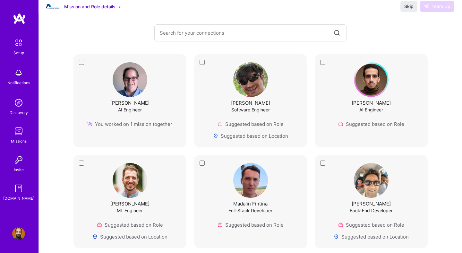
click at [126, 65] on img at bounding box center [130, 79] width 35 height 35
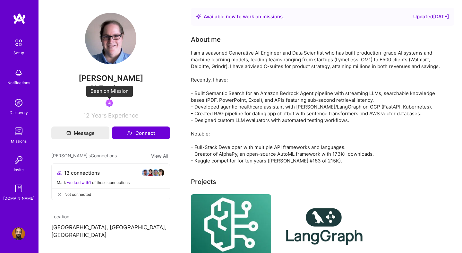
click at [108, 101] on img at bounding box center [110, 103] width 8 height 8
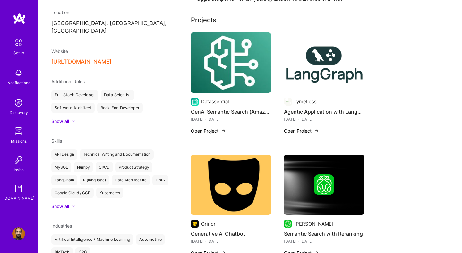
scroll to position [161, 0]
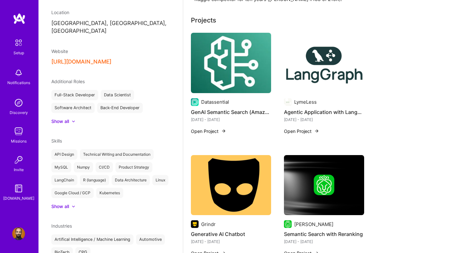
click at [329, 77] on img at bounding box center [324, 63] width 80 height 60
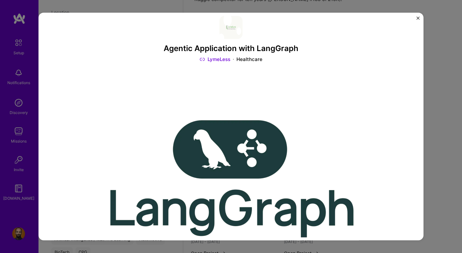
scroll to position [10, 0]
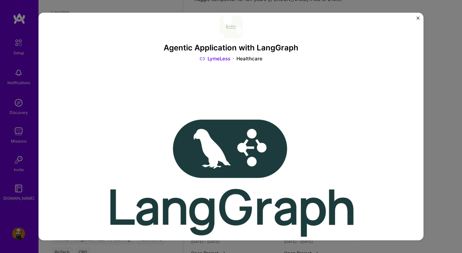
click at [419, 19] on img "Close" at bounding box center [417, 17] width 3 height 3
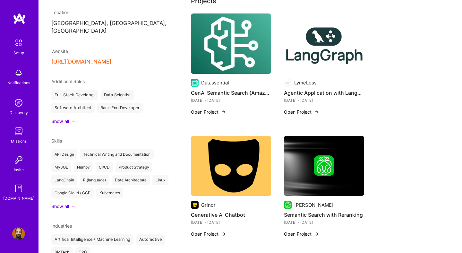
scroll to position [180, 0]
